Goal: Use online tool/utility

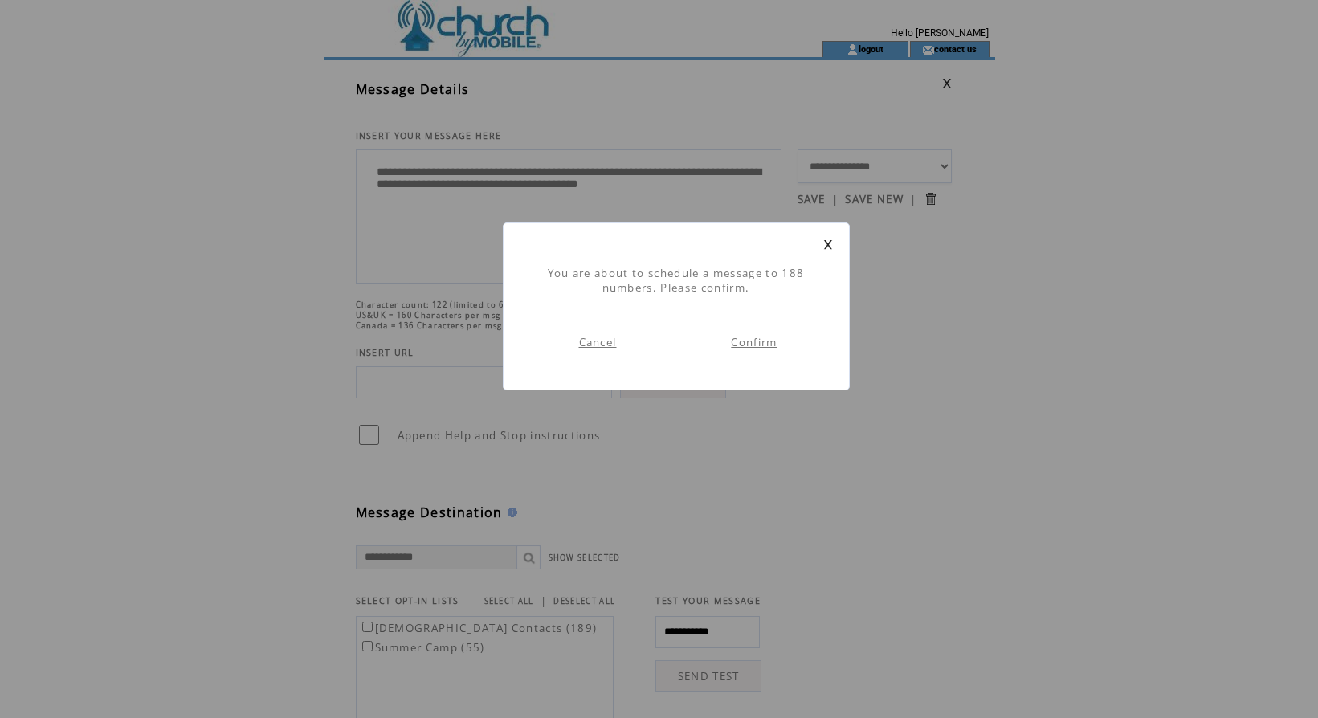
scroll to position [1, 0]
click at [750, 335] on link "Confirm" at bounding box center [754, 342] width 46 height 14
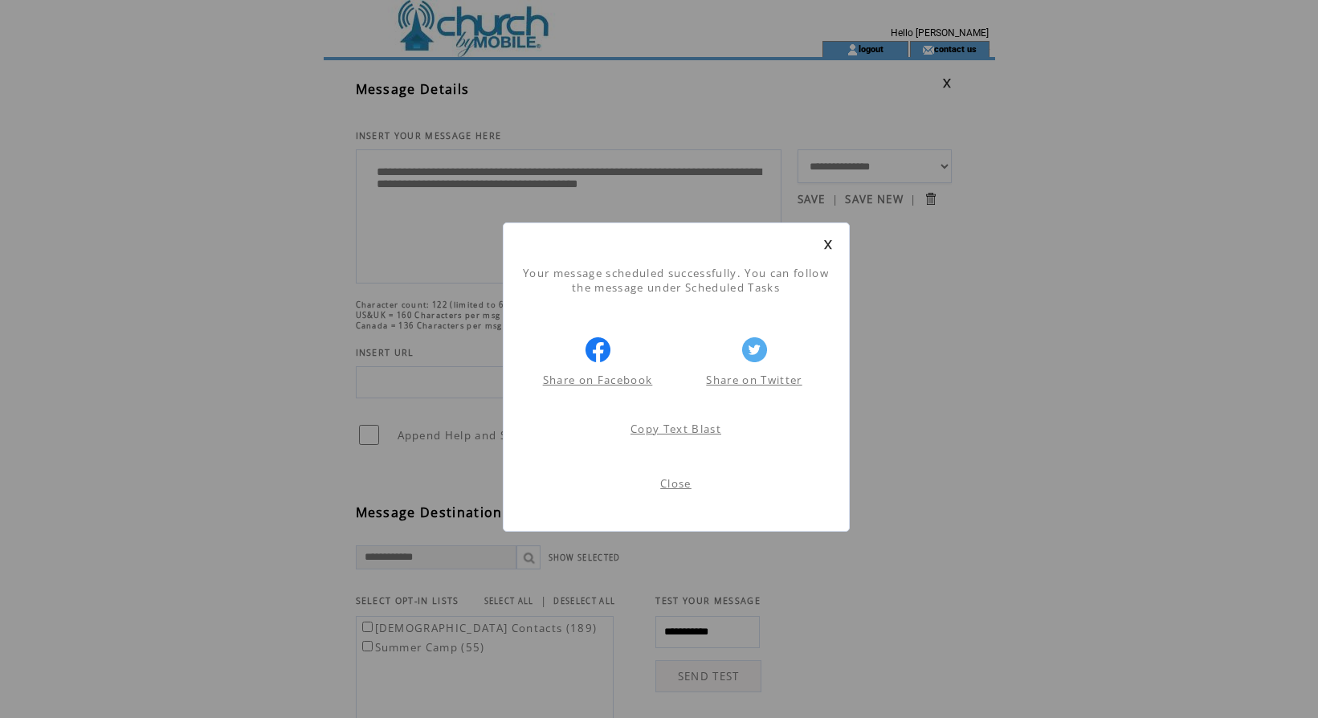
scroll to position [1, 0]
click at [674, 483] on link "Close" at bounding box center [675, 483] width 31 height 14
